Goal: Task Accomplishment & Management: Manage account settings

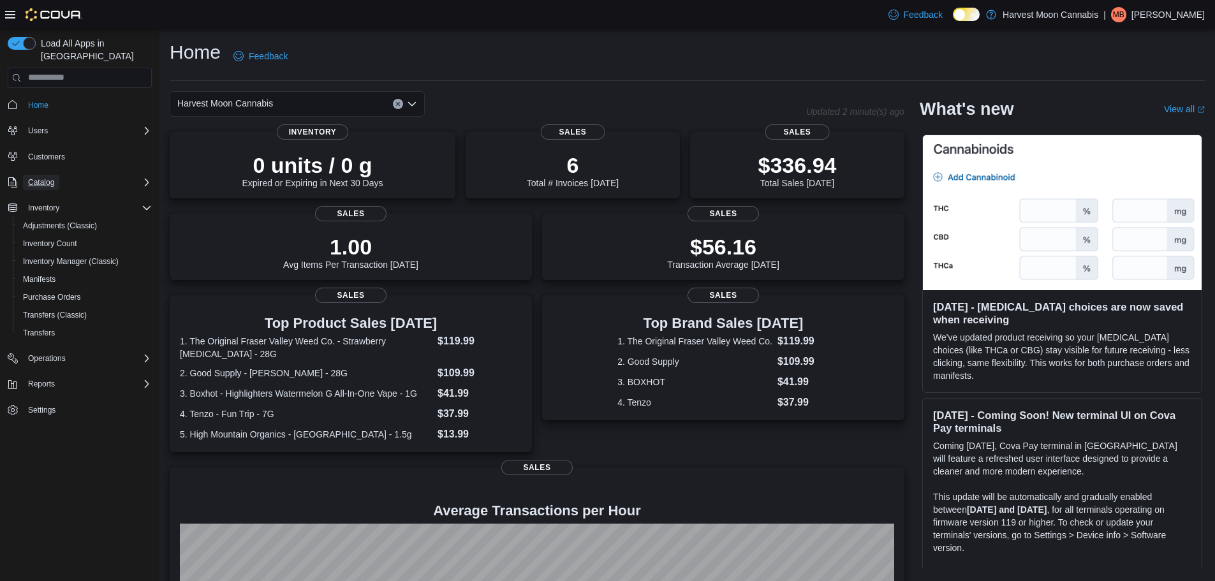
click at [59, 175] on button "Catalog" at bounding box center [41, 182] width 36 height 15
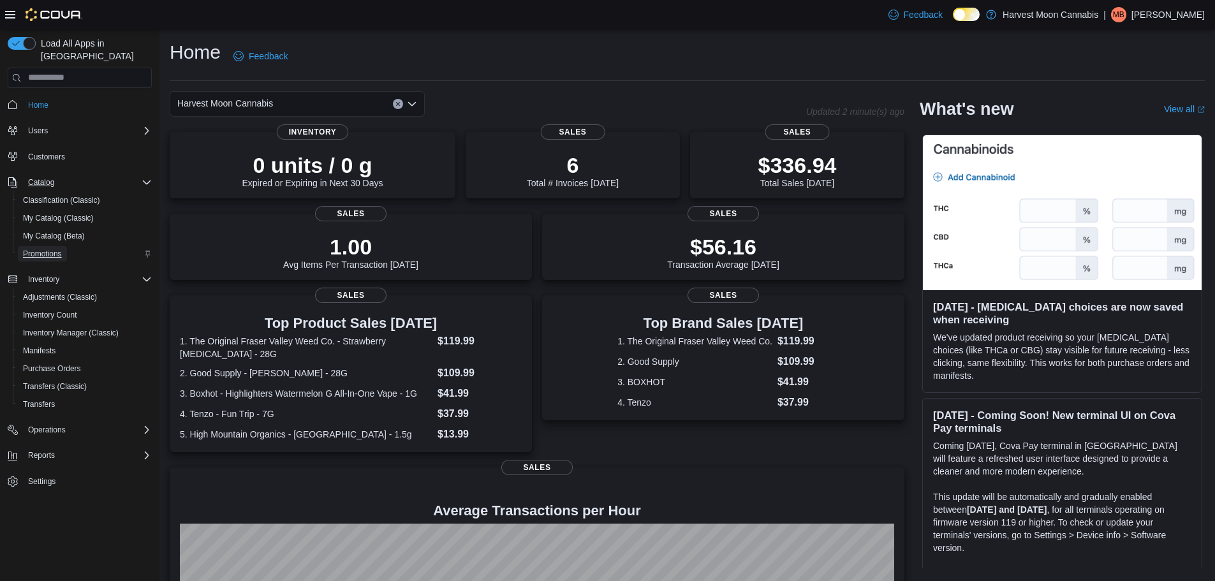
click at [55, 249] on span "Promotions" at bounding box center [42, 254] width 39 height 10
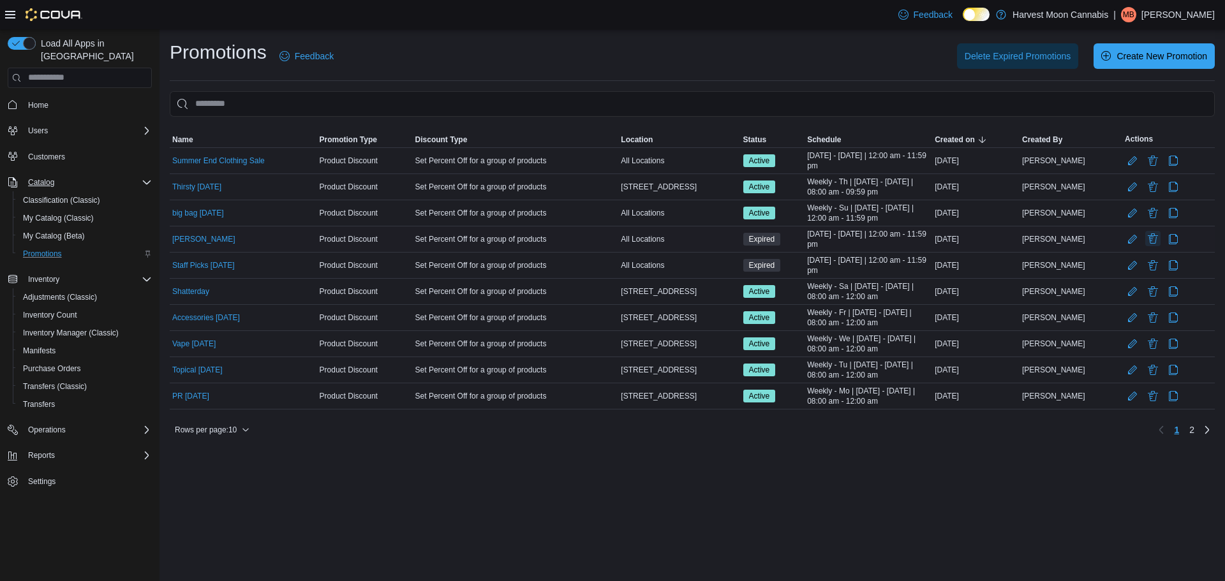
click at [1150, 239] on button "Delete Promotion" at bounding box center [1152, 238] width 15 height 15
click at [1118, 306] on span "Delete" at bounding box center [1122, 305] width 26 height 13
click at [1153, 240] on button "Delete Promotion" at bounding box center [1152, 238] width 15 height 15
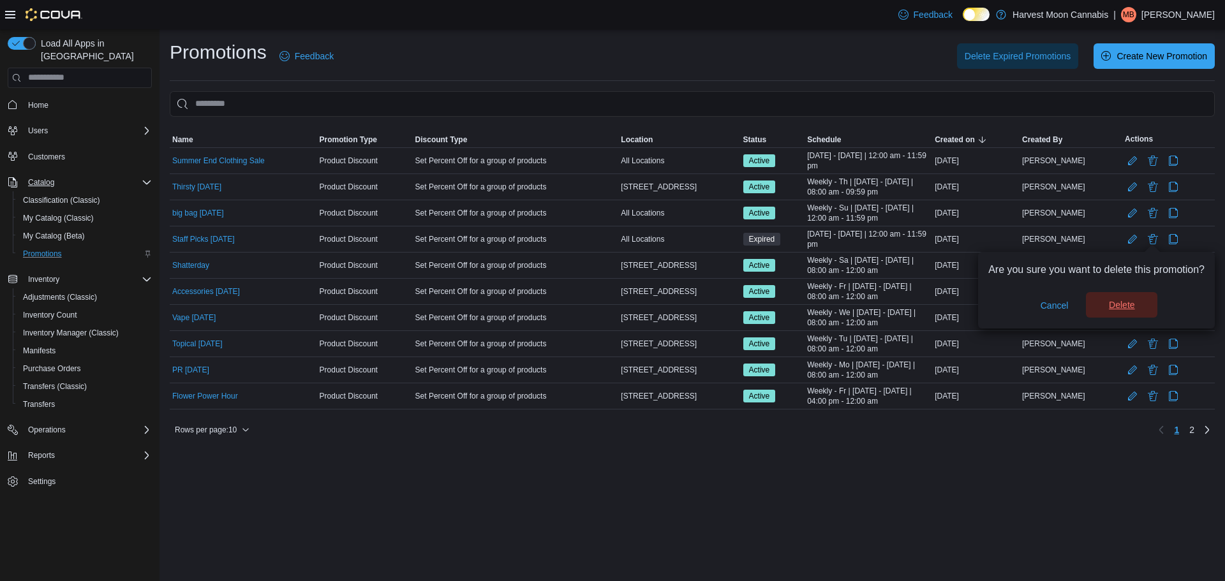
click at [1127, 308] on span "Delete" at bounding box center [1122, 305] width 26 height 13
